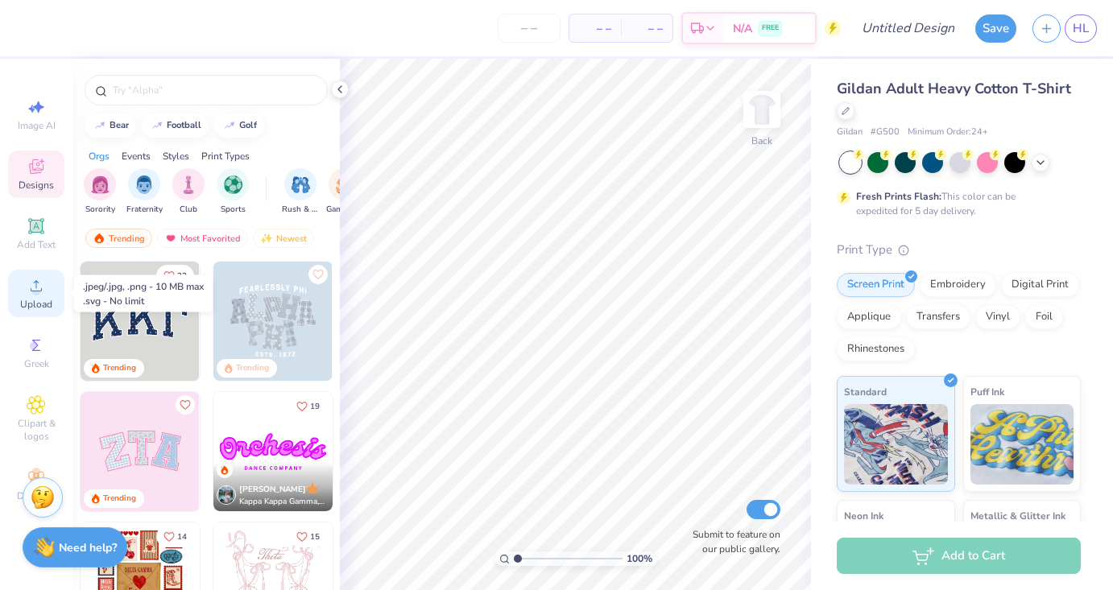
click at [40, 299] on span "Upload" at bounding box center [36, 304] width 32 height 13
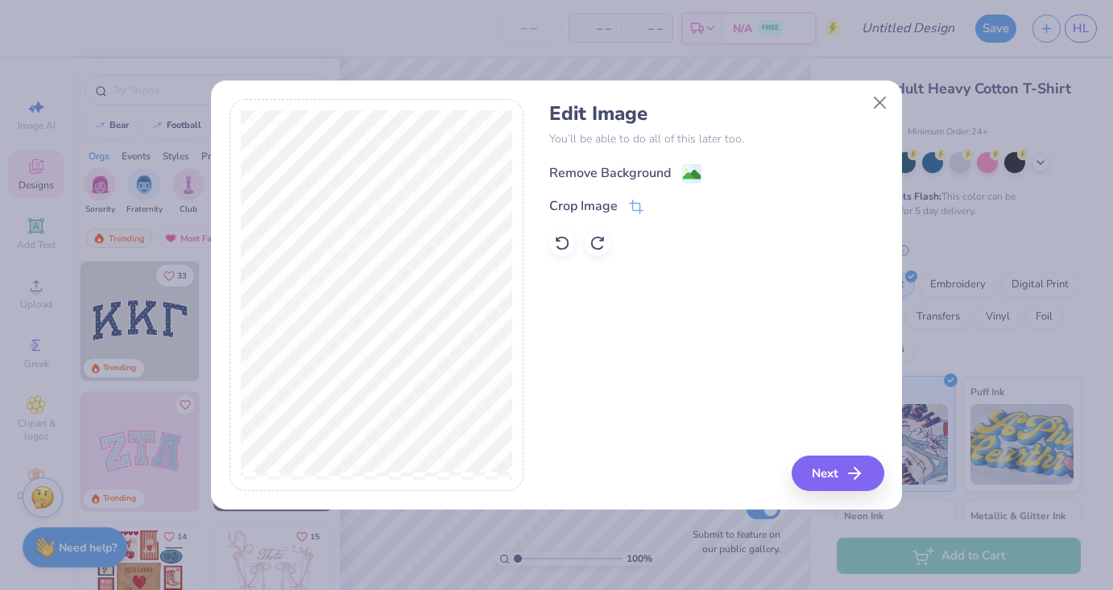
click at [669, 180] on div "Remove Background" at bounding box center [610, 172] width 122 height 19
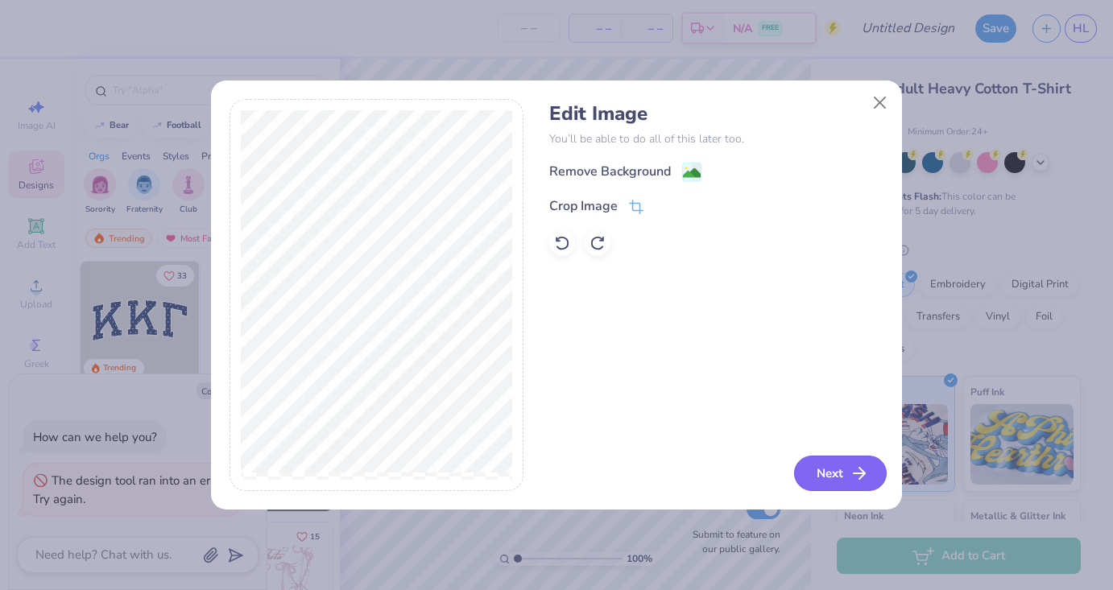
click at [838, 478] on button "Next" at bounding box center [840, 473] width 93 height 35
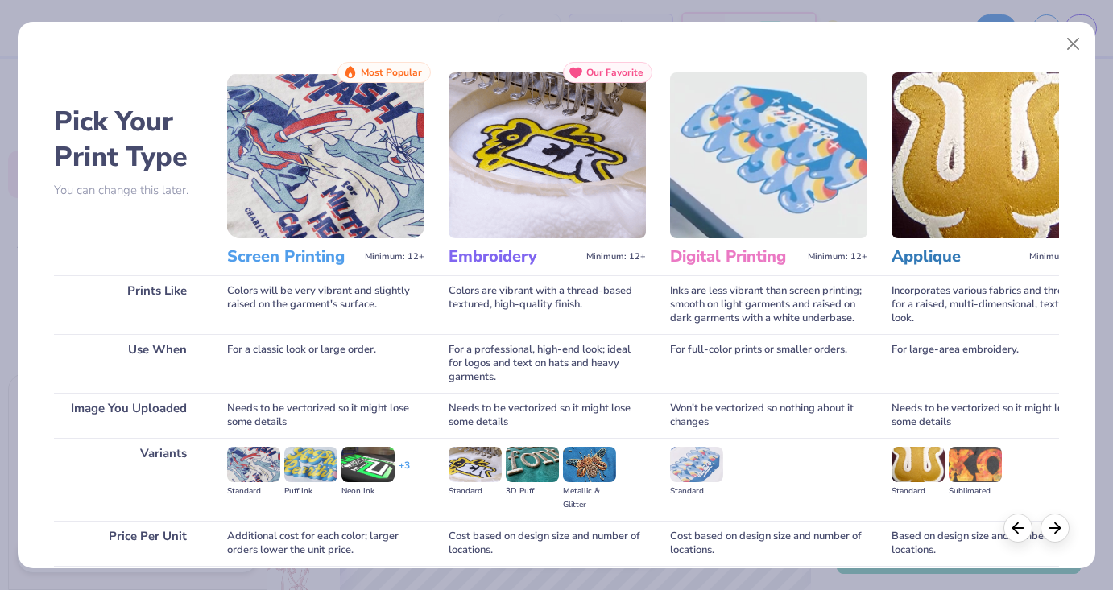
scroll to position [132, 0]
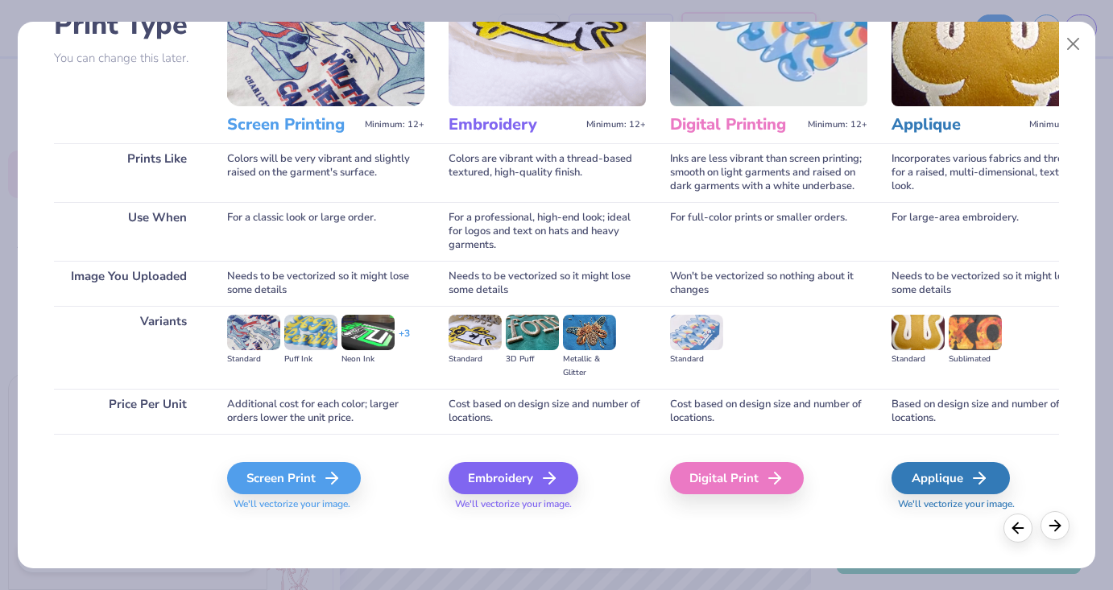
click at [1055, 526] on line at bounding box center [1055, 526] width 10 height 0
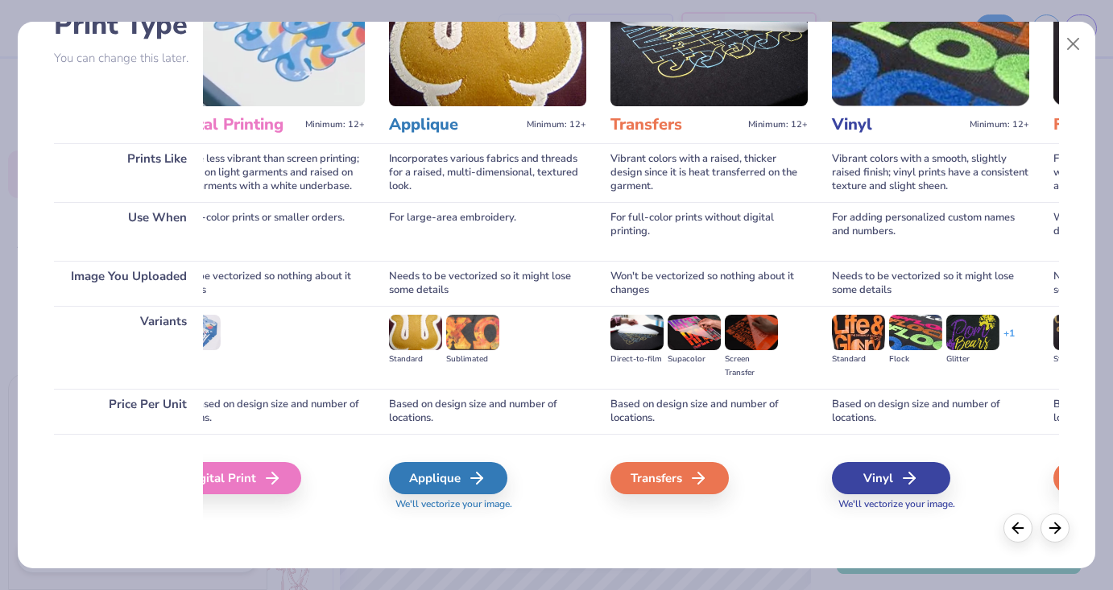
scroll to position [0, 0]
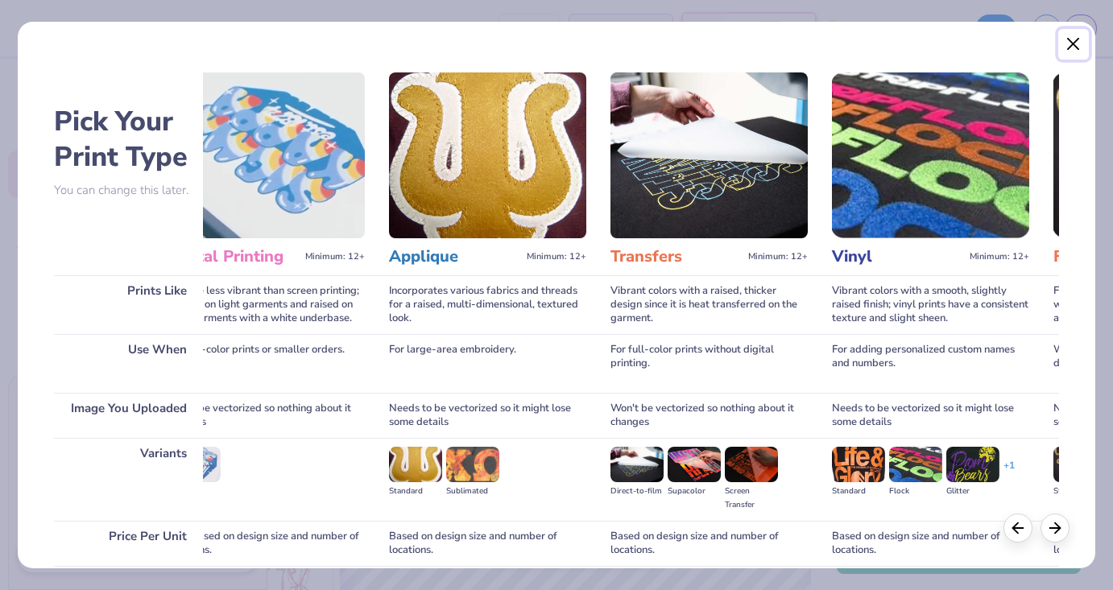
click at [1070, 46] on button "Close" at bounding box center [1073, 44] width 31 height 31
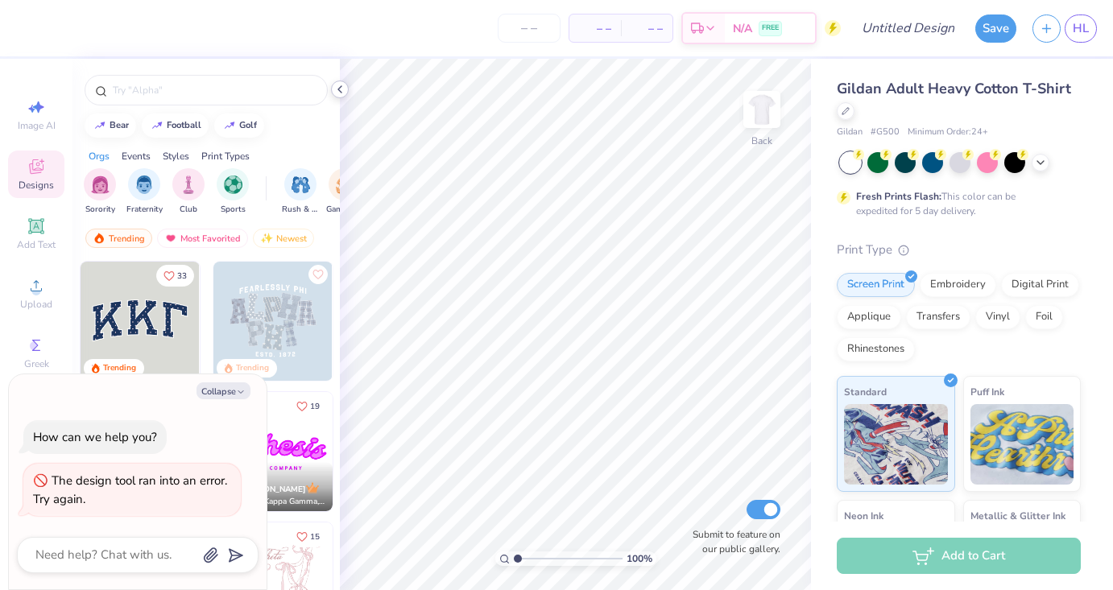
click at [335, 87] on icon at bounding box center [339, 89] width 13 height 13
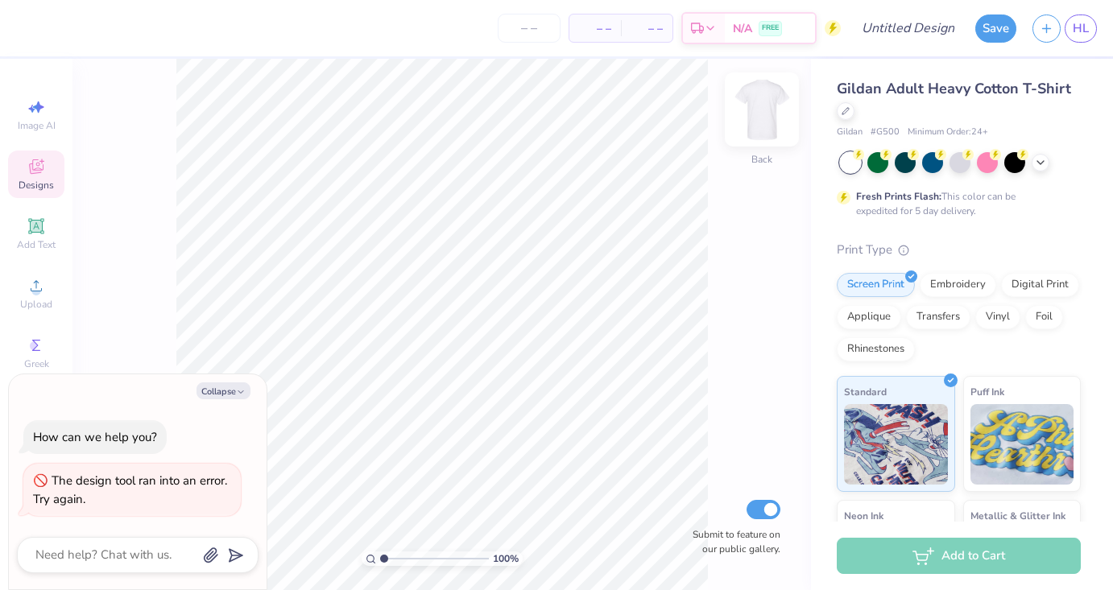
click at [756, 93] on img at bounding box center [761, 109] width 64 height 64
click at [31, 273] on div "Upload" at bounding box center [36, 294] width 56 height 48
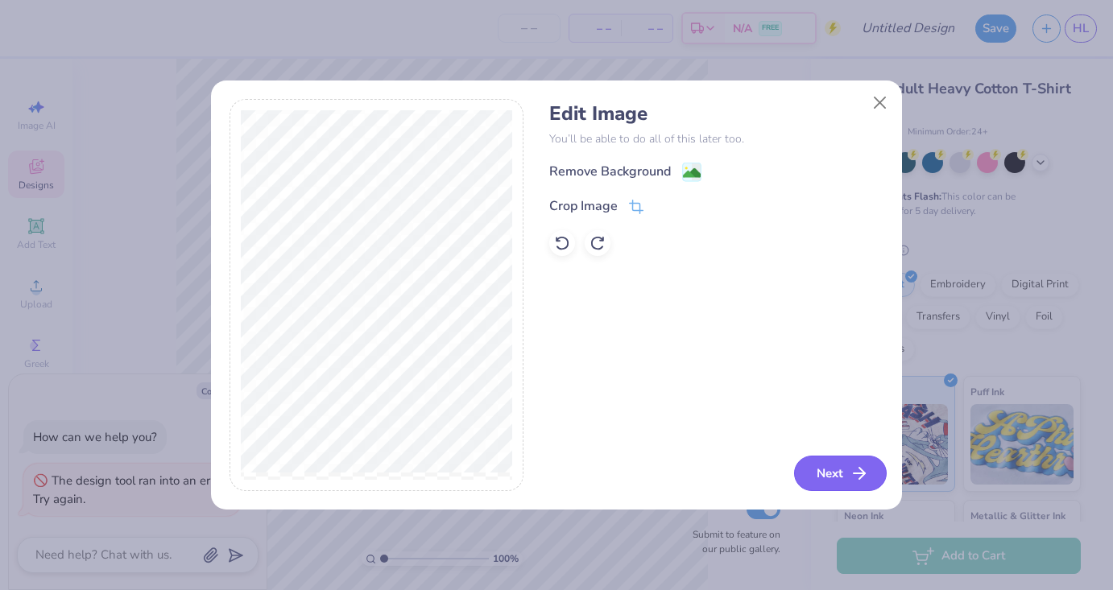
click at [839, 484] on button "Next" at bounding box center [840, 473] width 93 height 35
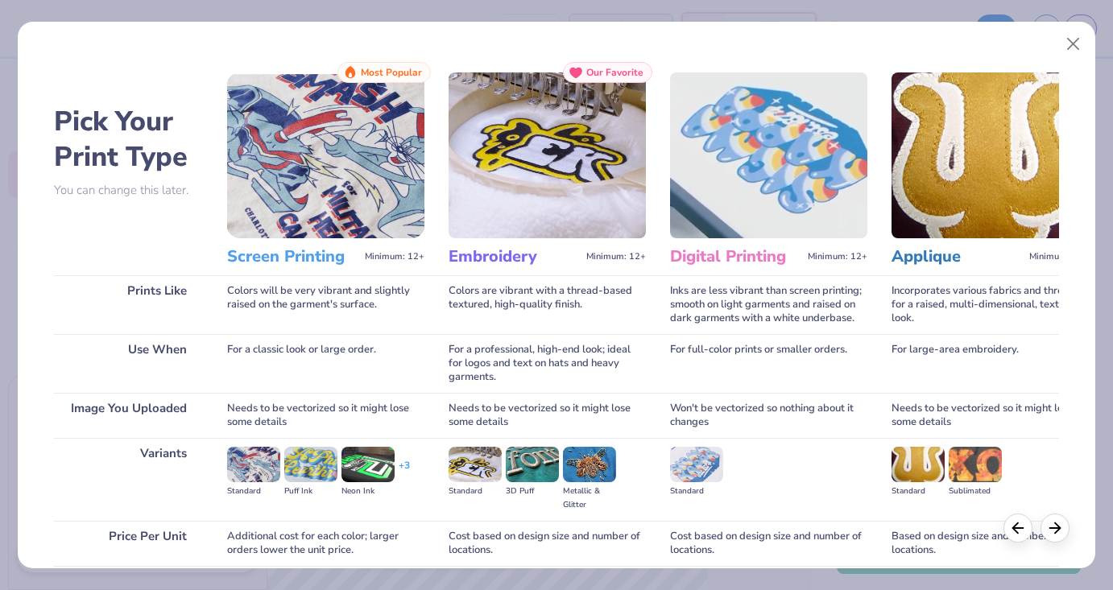
scroll to position [132, 0]
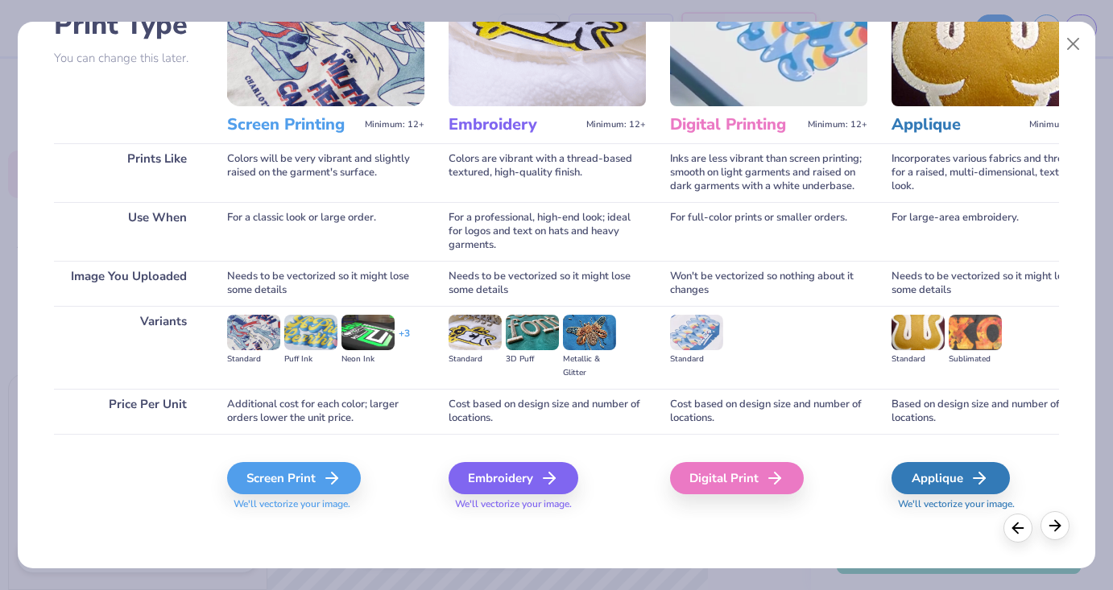
click at [1047, 530] on icon at bounding box center [1055, 526] width 18 height 18
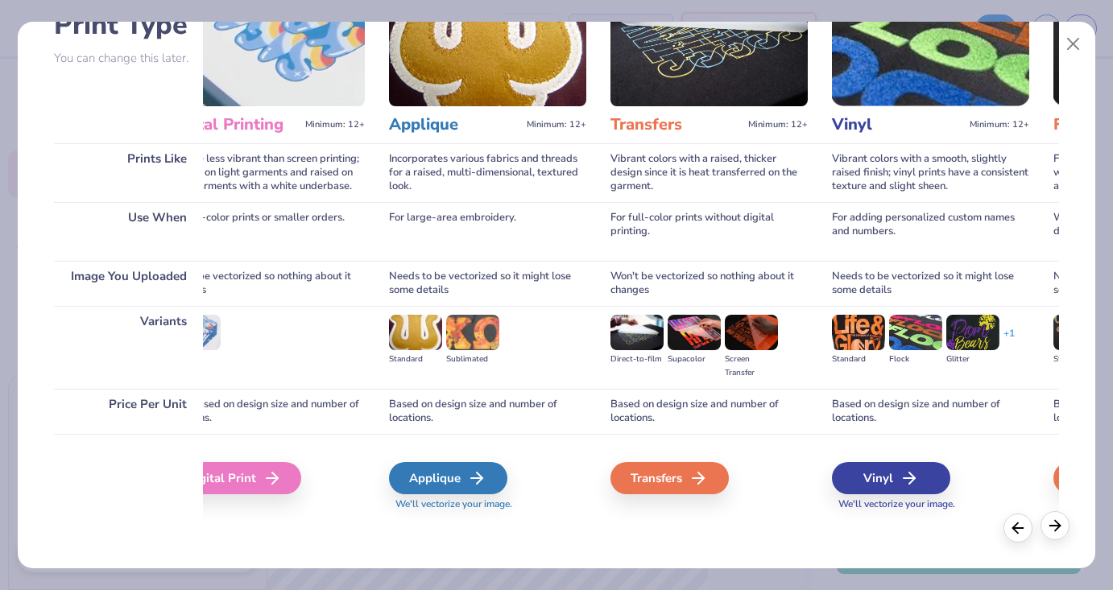
click at [1047, 530] on icon at bounding box center [1055, 526] width 18 height 18
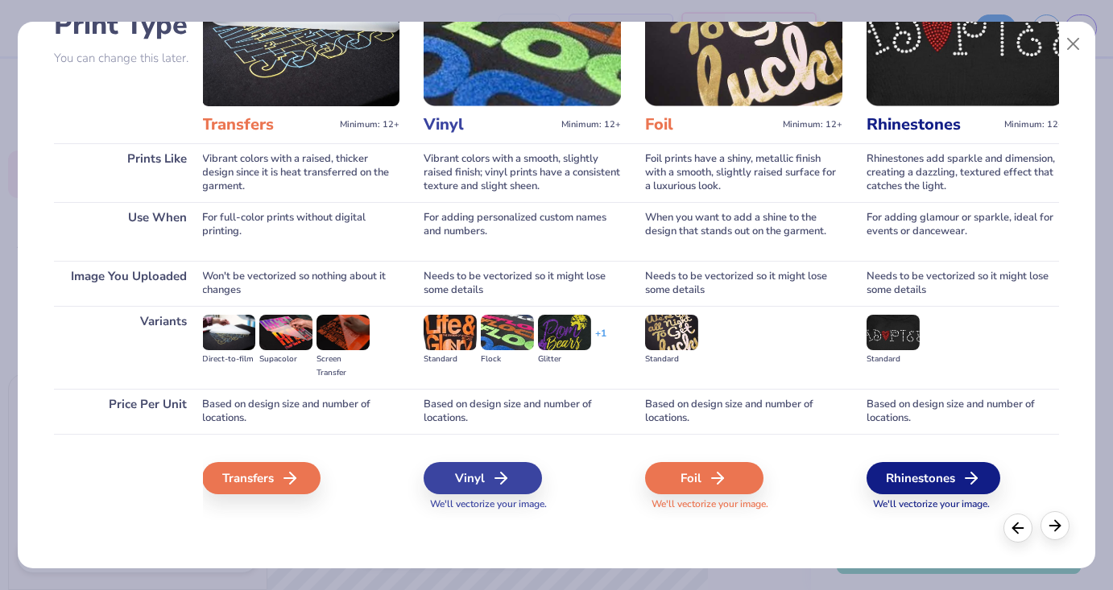
scroll to position [0, 939]
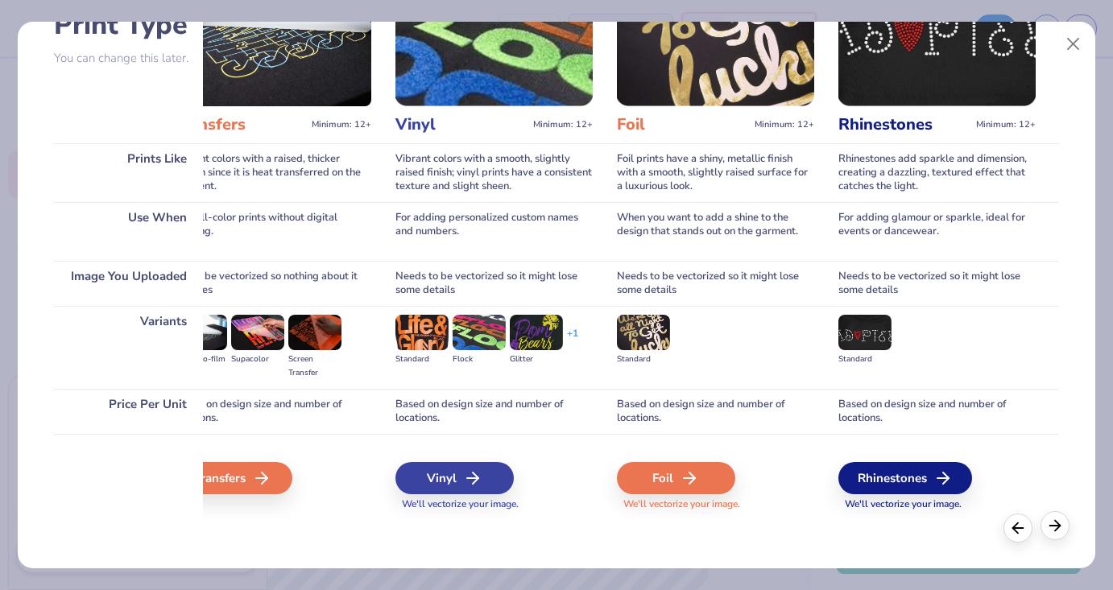
click at [1047, 530] on icon at bounding box center [1055, 526] width 18 height 18
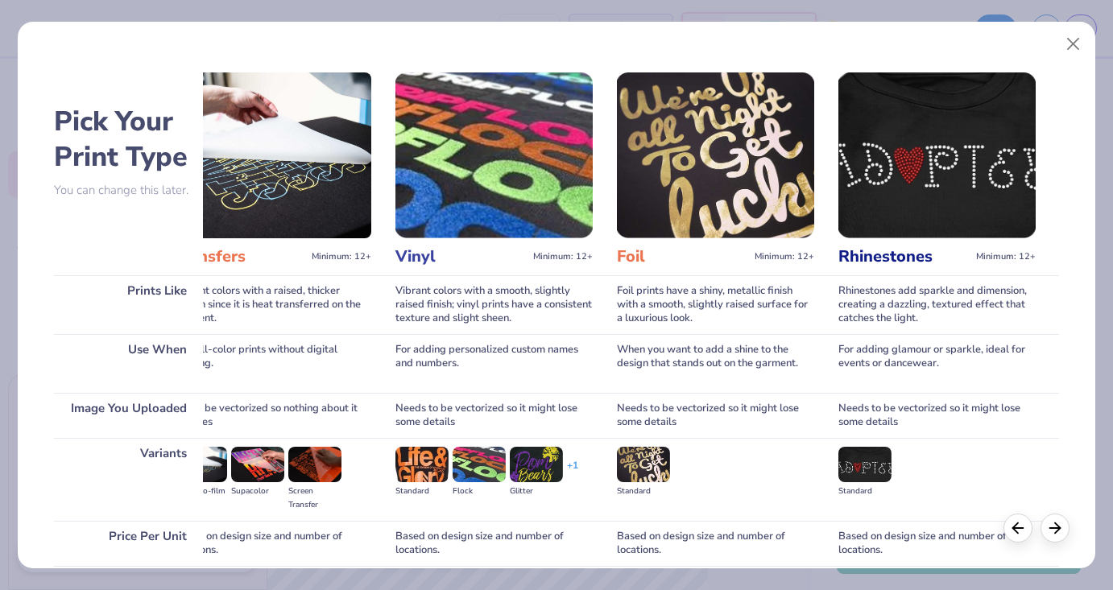
click at [96, 192] on p "You can change this later." at bounding box center [128, 191] width 149 height 14
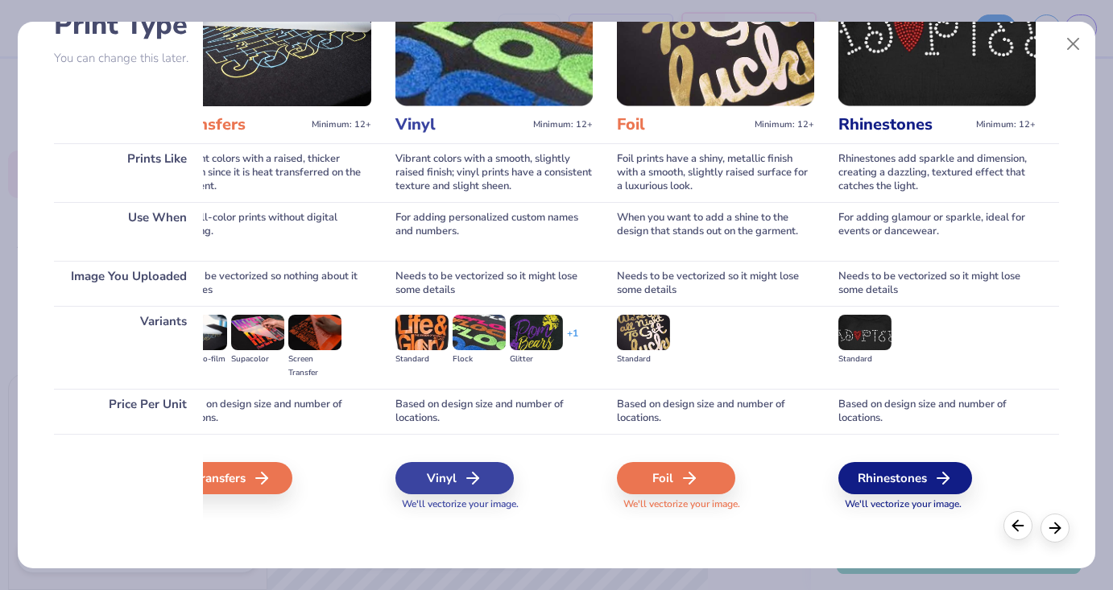
click at [1008, 531] on div at bounding box center [1017, 525] width 29 height 29
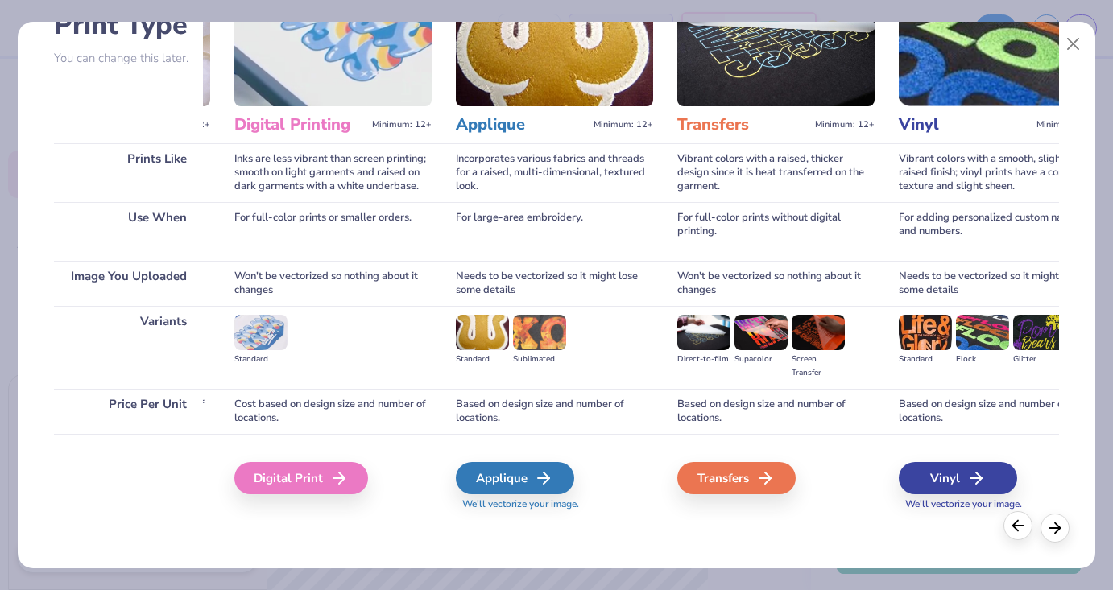
click at [1008, 531] on div at bounding box center [1017, 525] width 29 height 29
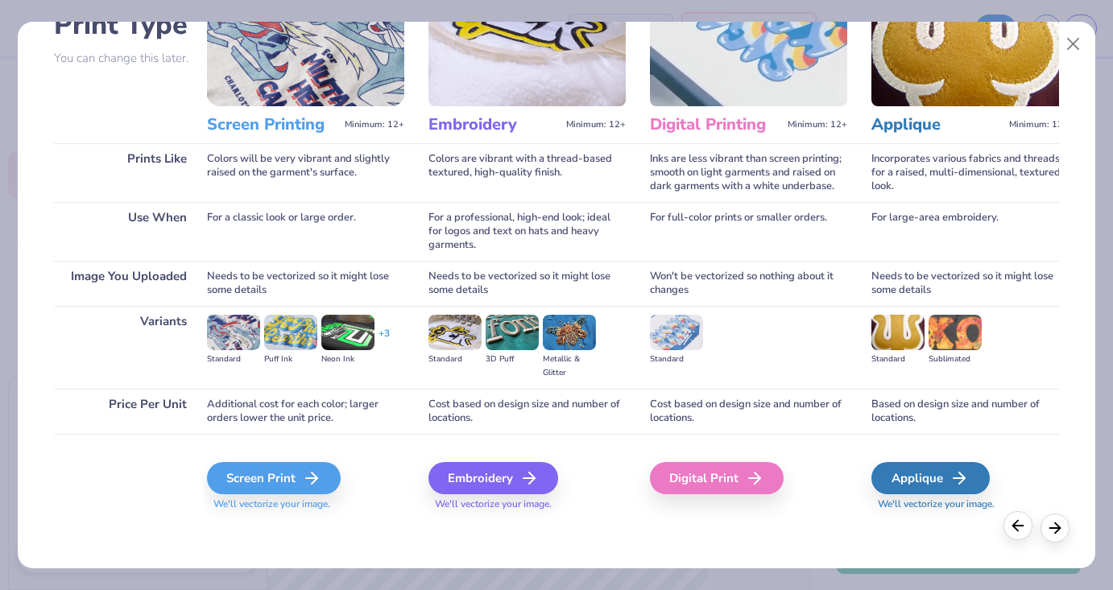
scroll to position [0, 0]
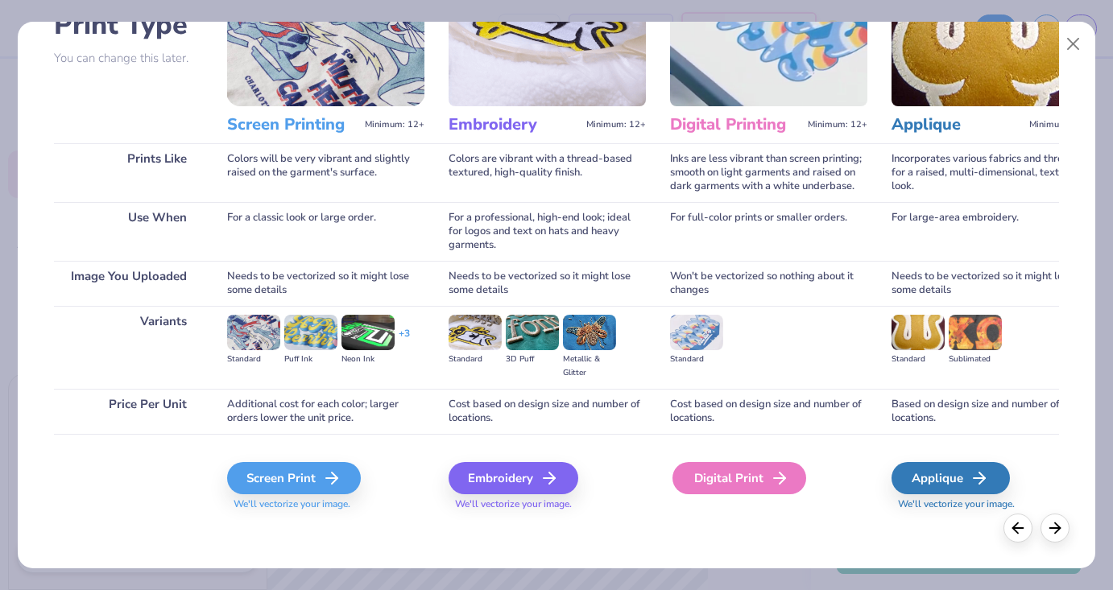
click at [729, 476] on div "Digital Print" at bounding box center [739, 478] width 134 height 32
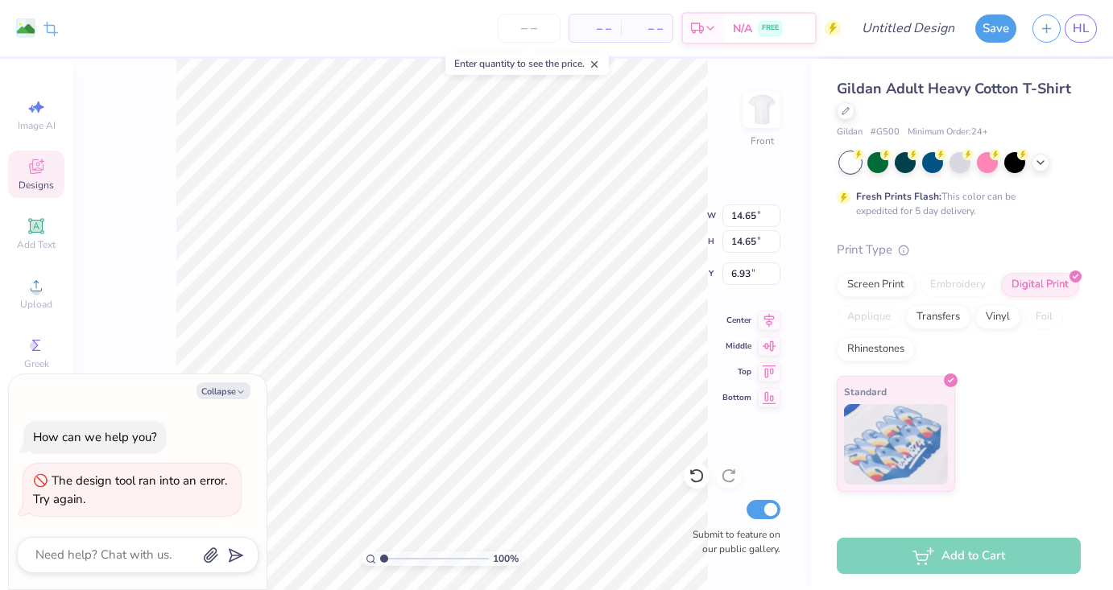
type textarea "x"
type input "13.08"
type textarea "x"
type input "9.44"
type textarea "x"
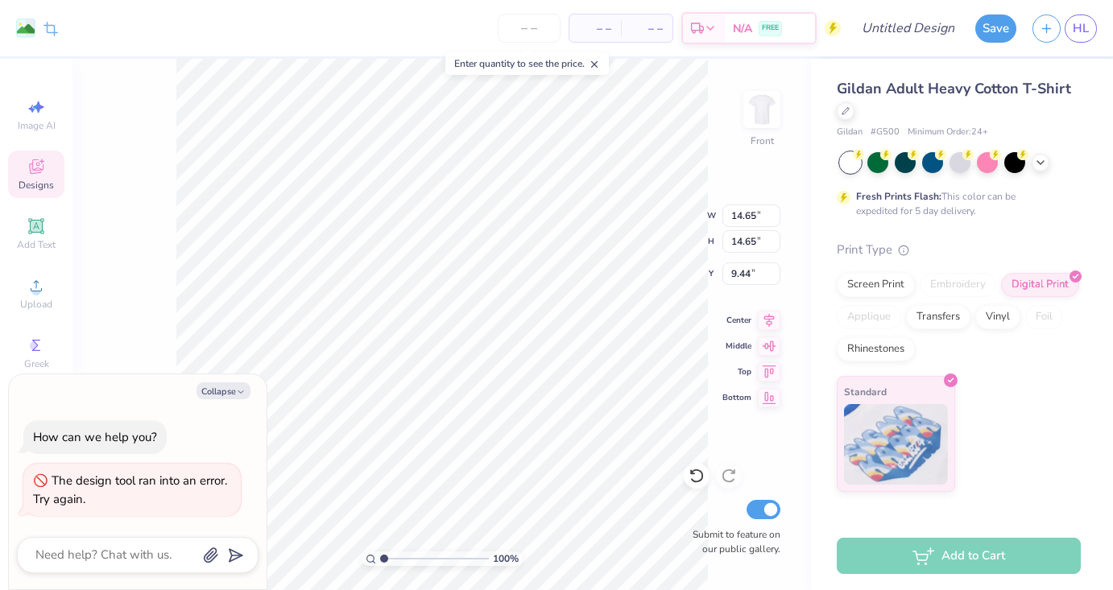
type input "1.20"
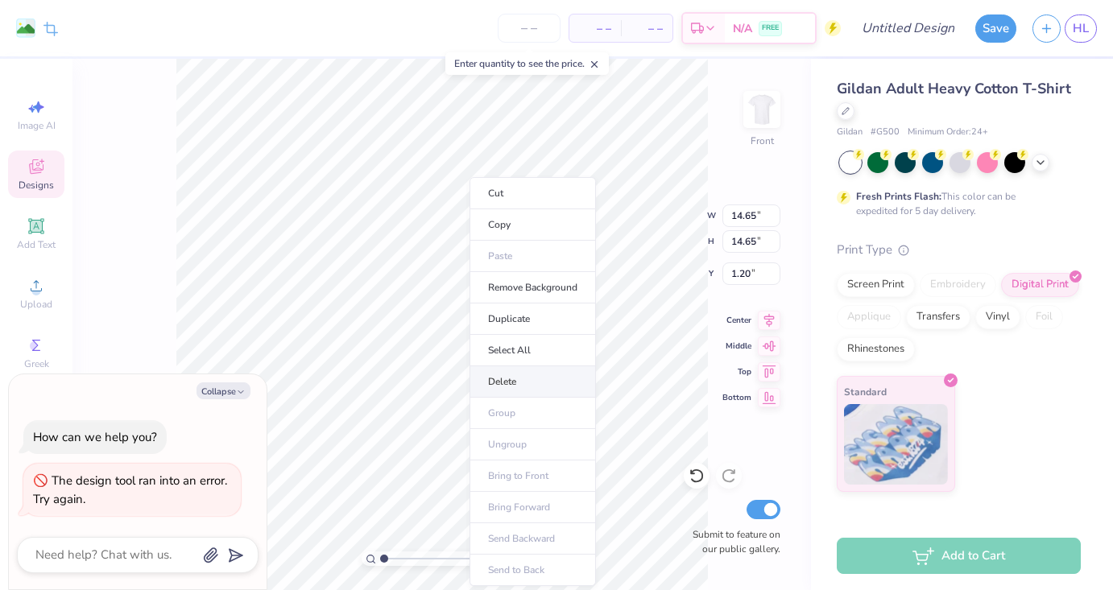
click at [510, 367] on li "Delete" at bounding box center [532, 381] width 126 height 31
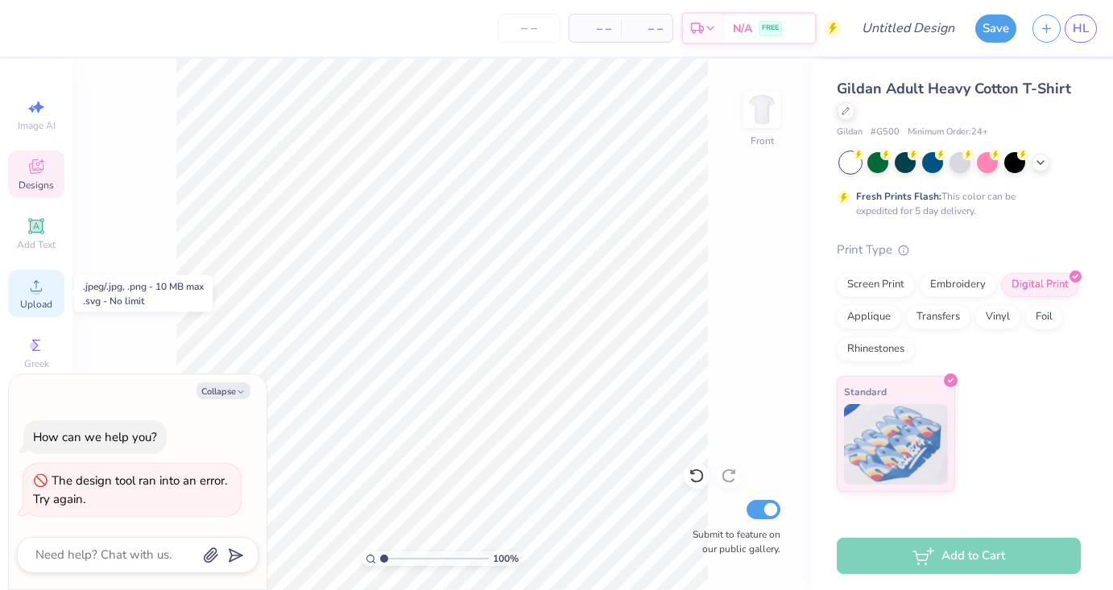
click at [23, 303] on span "Upload" at bounding box center [36, 304] width 32 height 13
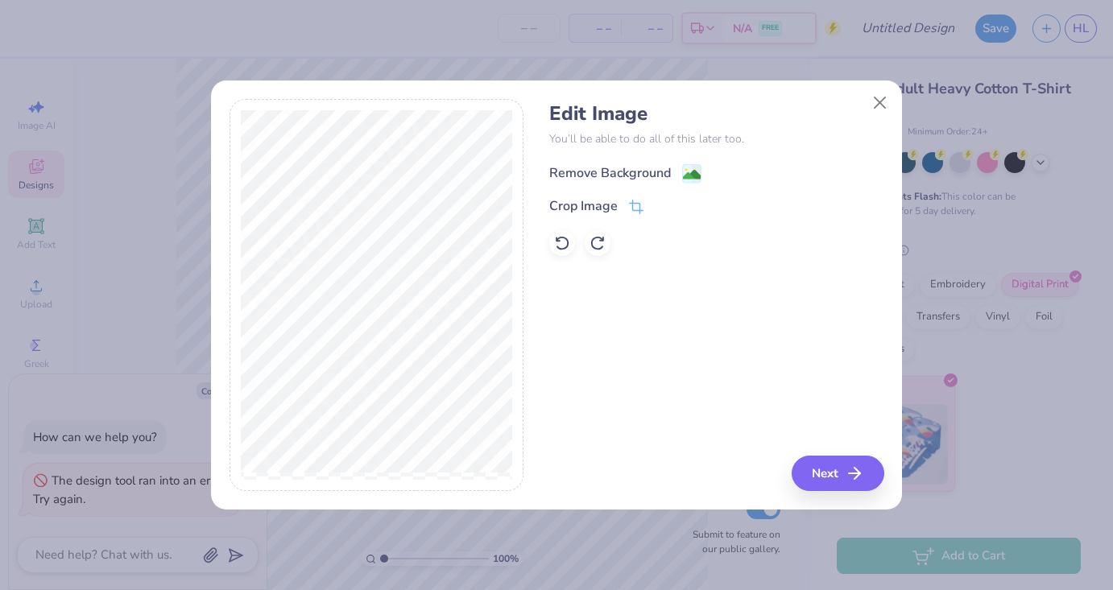
click at [597, 179] on div "Remove Background" at bounding box center [610, 172] width 122 height 19
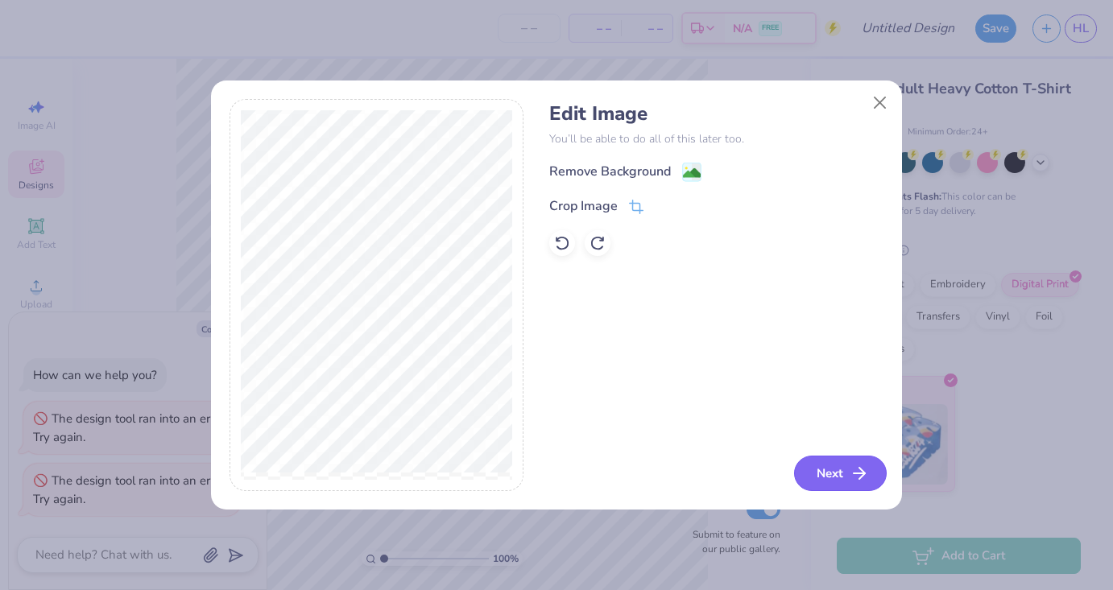
click at [841, 473] on button "Next" at bounding box center [840, 473] width 93 height 35
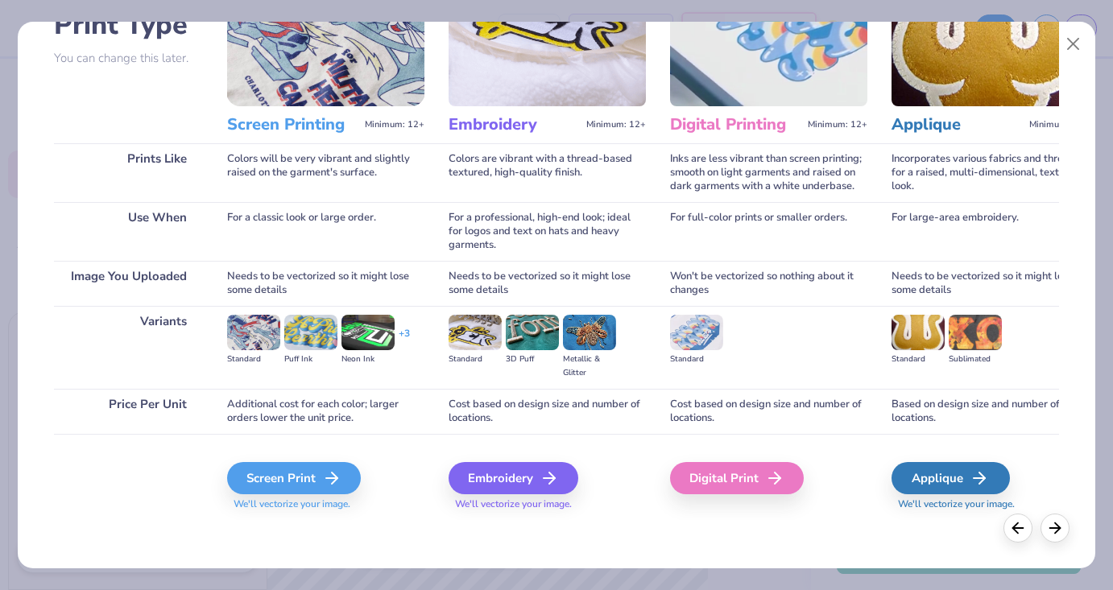
scroll to position [131, 0]
click at [766, 482] on div "Digital Print" at bounding box center [739, 479] width 134 height 32
type textarea "x"
